Goal: Information Seeking & Learning: Learn about a topic

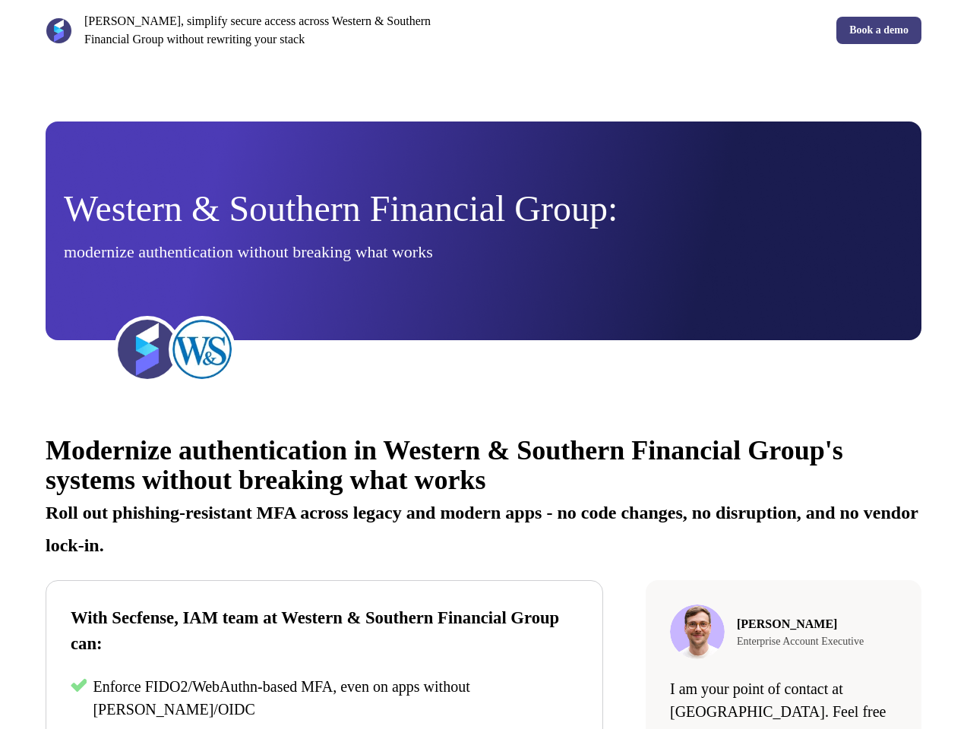
click at [483, 30] on div "[PERSON_NAME], simplify secure access across Western & Southern Financial Group…" at bounding box center [483, 30] width 967 height 61
click at [261, 30] on p "[PERSON_NAME], simplify secure access across Western & Southern Financial Group…" at bounding box center [281, 30] width 394 height 36
click at [706, 30] on div "Book a demo" at bounding box center [706, 30] width 432 height 27
click at [483, 229] on span "Western & Southern Financial Group:" at bounding box center [341, 208] width 554 height 40
click at [147, 350] on img at bounding box center [147, 349] width 61 height 61
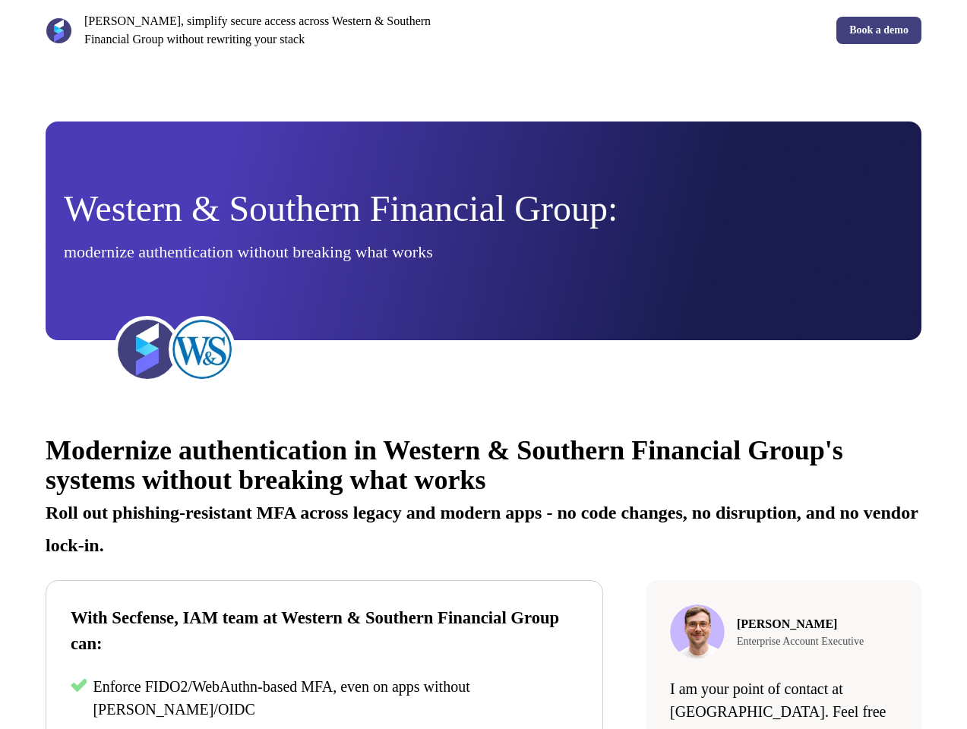
click at [202, 350] on img at bounding box center [202, 349] width 61 height 61
click at [483, 571] on div "Modernize authentication in Western & Southern Financial Group's systems withou…" at bounding box center [483, 697] width 967 height 568
click at [483, 495] on p "Roll out phishing-resistant MFA across legacy and modern apps - no code changes…" at bounding box center [484, 523] width 876 height 65
click at [324, 656] on h2 "With Secfense, IAM team at Western & Southern Financial Group can:" at bounding box center [325, 632] width 508 height 52
click at [324, 700] on p "Enforce FIDO2/WebAuthn-based MFA, even on apps without [PERSON_NAME]/OIDC" at bounding box center [336, 698] width 486 height 46
